Goal: Task Accomplishment & Management: Manage account settings

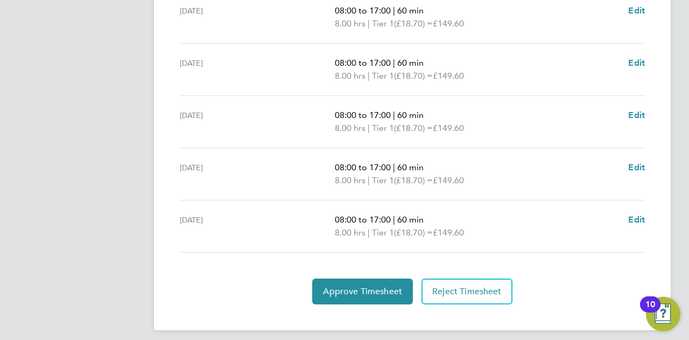
scroll to position [445, 0]
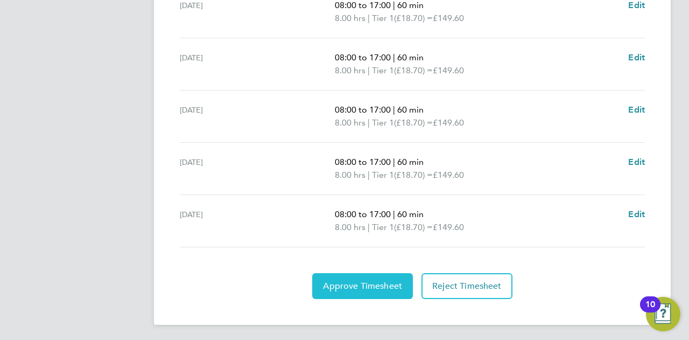
click at [382, 285] on span "Approve Timesheet" at bounding box center [362, 285] width 79 height 11
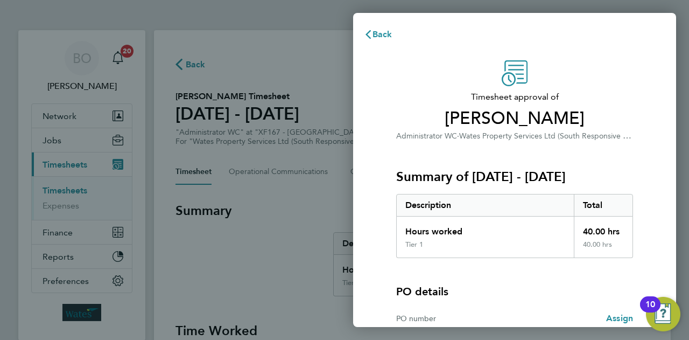
click at [439, 95] on span "Timesheet approval of" at bounding box center [514, 96] width 237 height 13
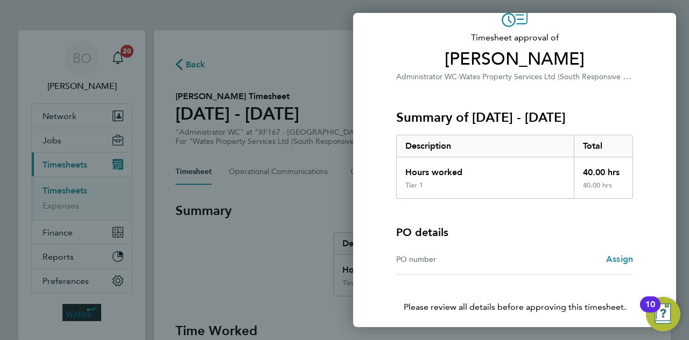
scroll to position [101, 0]
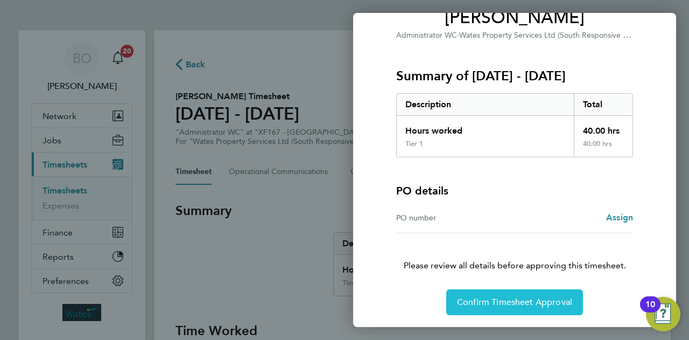
click at [506, 302] on span "Confirm Timesheet Approval" at bounding box center [514, 302] width 115 height 11
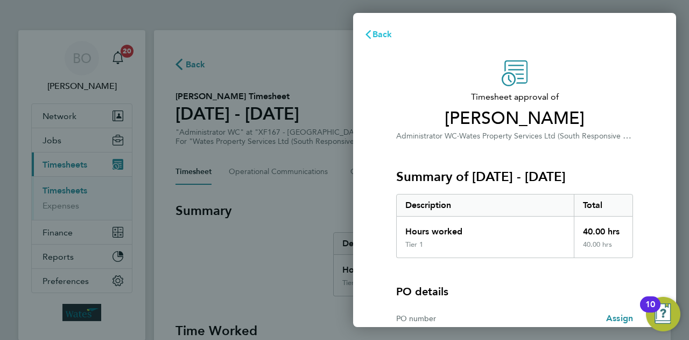
click at [387, 30] on span "Back" at bounding box center [383, 34] width 20 height 10
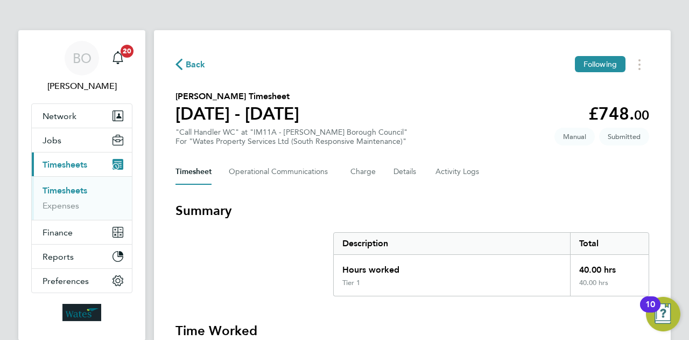
click at [422, 105] on section "Ava Robinson's Timesheet 20 - 26 Sept 2025 £748. 00 "Call Handler WC" at "IM11A…" at bounding box center [412, 118] width 474 height 56
click at [510, 116] on section "Ava Robinson's Timesheet 20 - 26 Sept 2025 £748. 00 "Call Handler WC" at "IM11A…" at bounding box center [412, 118] width 474 height 56
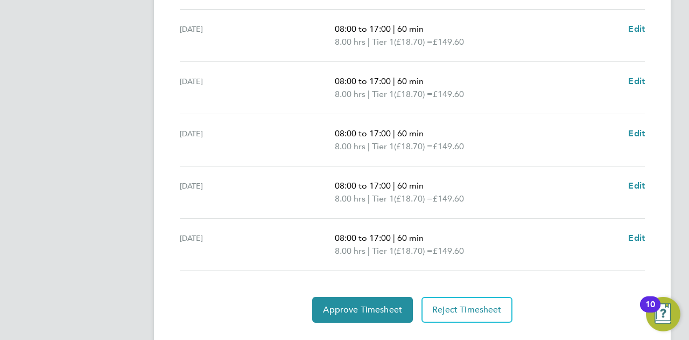
scroll to position [431, 0]
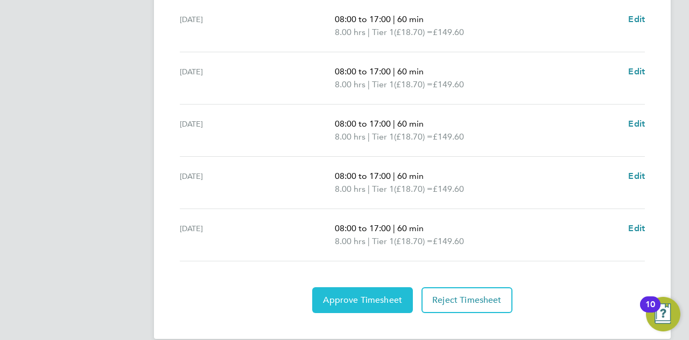
click at [354, 296] on span "Approve Timesheet" at bounding box center [362, 299] width 79 height 11
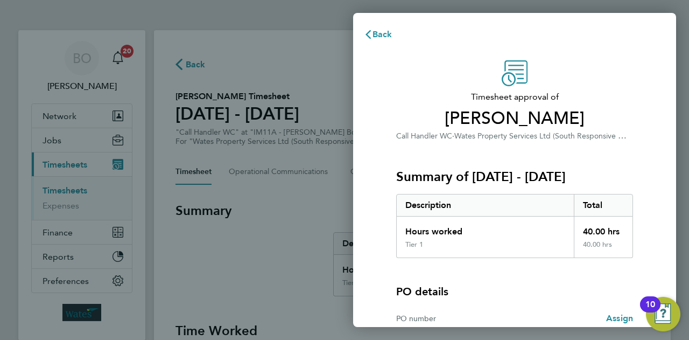
click at [468, 64] on div "Timesheet approval of Ava Robinson Call Handler WC · Wates Property Services Lt…" at bounding box center [514, 101] width 237 height 82
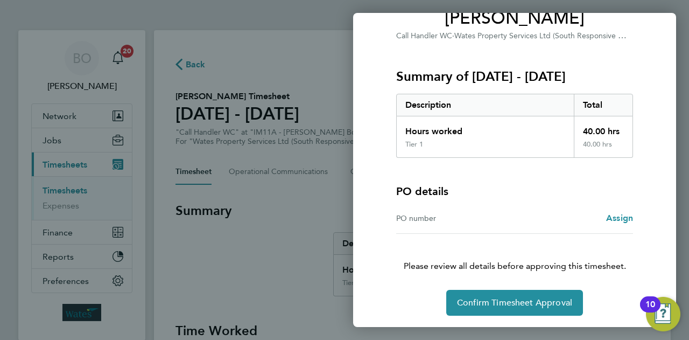
scroll to position [101, 0]
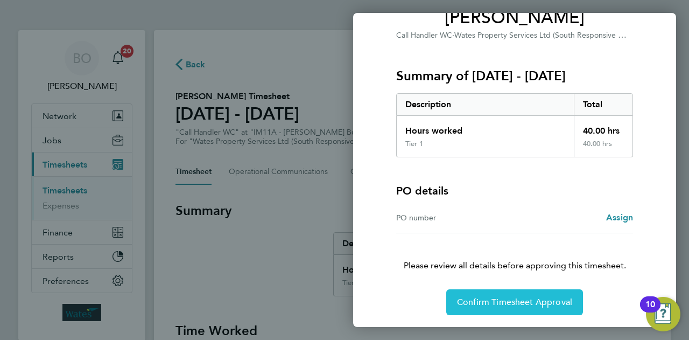
click at [509, 304] on span "Confirm Timesheet Approval" at bounding box center [514, 302] width 115 height 11
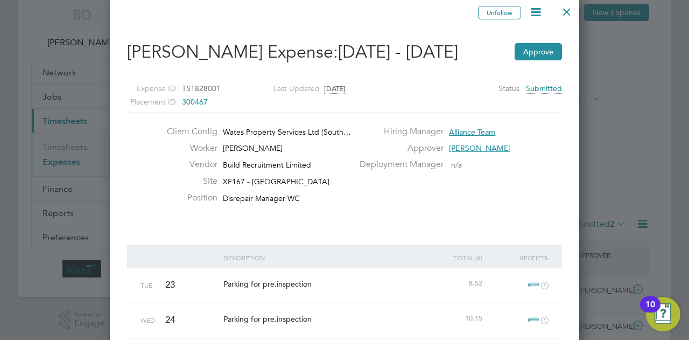
scroll to position [43, 0]
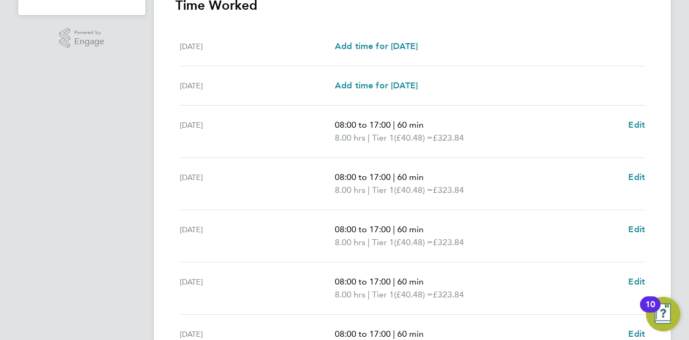
scroll to position [445, 0]
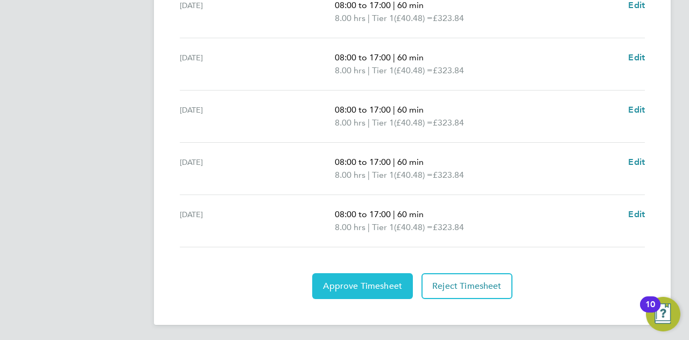
click at [355, 280] on span "Approve Timesheet" at bounding box center [362, 285] width 79 height 11
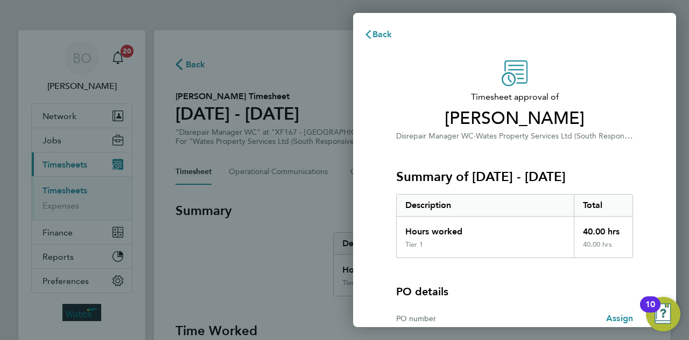
click at [449, 96] on span "Timesheet approval of" at bounding box center [514, 96] width 237 height 13
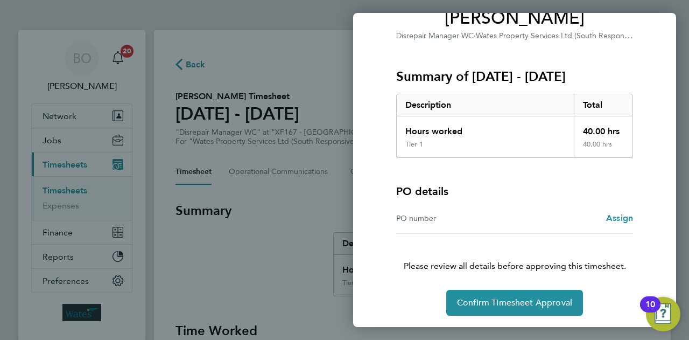
scroll to position [101, 0]
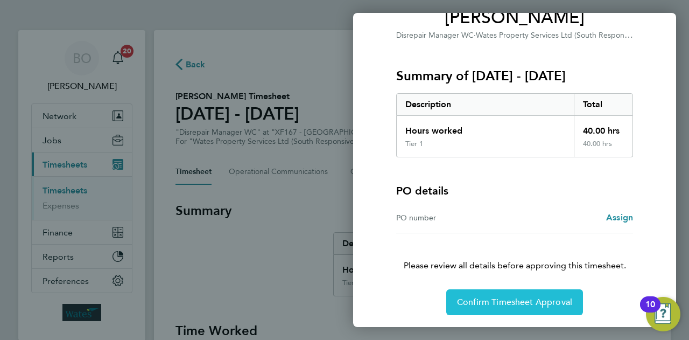
click at [528, 301] on span "Confirm Timesheet Approval" at bounding box center [514, 302] width 115 height 11
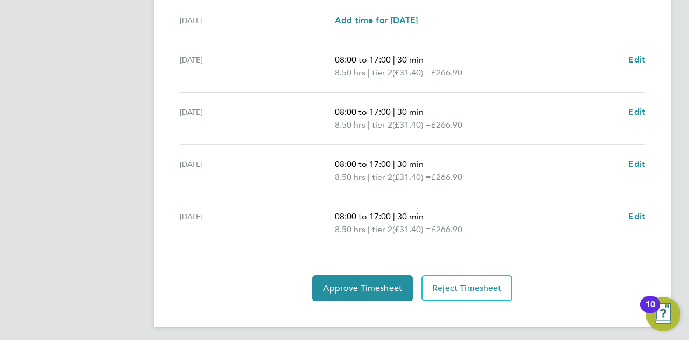
scroll to position [431, 0]
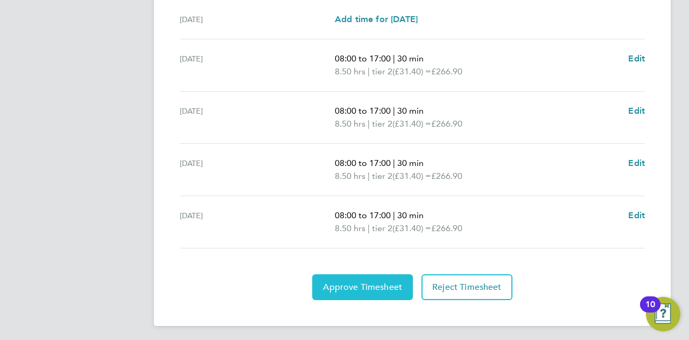
click at [353, 286] on span "Approve Timesheet" at bounding box center [362, 287] width 79 height 11
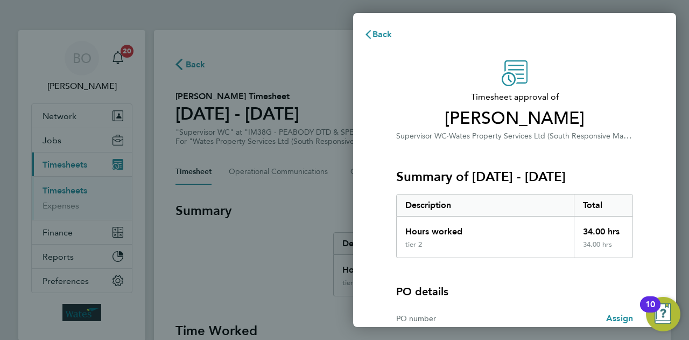
click at [447, 90] on span "Timesheet approval of" at bounding box center [514, 96] width 237 height 13
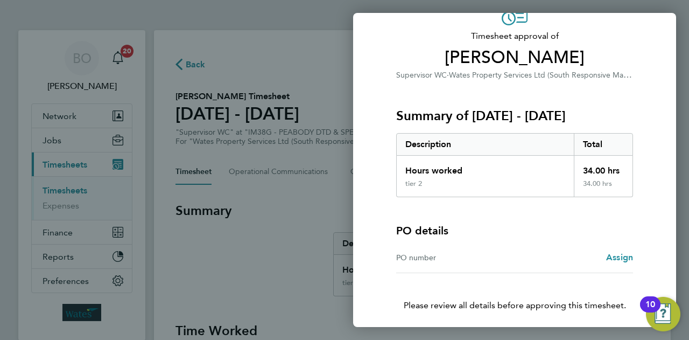
scroll to position [101, 0]
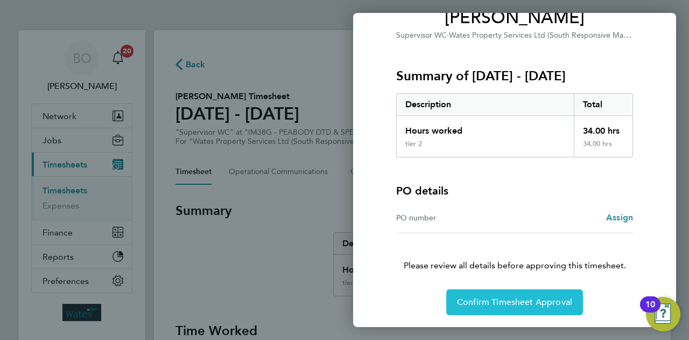
click at [523, 295] on button "Confirm Timesheet Approval" at bounding box center [514, 302] width 137 height 26
